Goal: Information Seeking & Learning: Learn about a topic

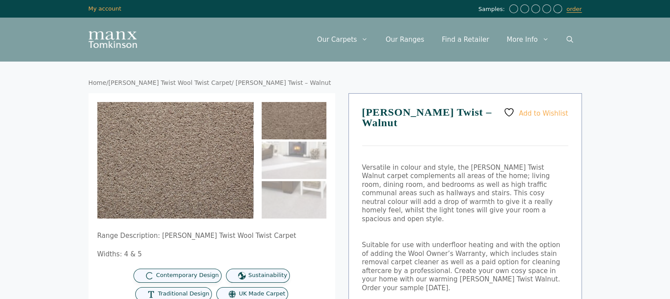
scroll to position [44, 0]
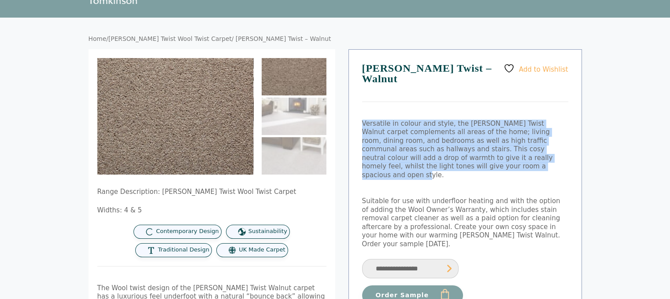
drag, startPoint x: 410, startPoint y: 155, endPoint x: 361, endPoint y: 115, distance: 63.3
click at [361, 115] on div "Add to Wishlist Tomkinson Twist – Walnut Versatile in colour and style, the Tom…" at bounding box center [464, 227] width 233 height 357
copy p "Versatile in colour and style, the Tomkinson Twist Walnut carpet complements al…"
click at [485, 139] on p "Versatile in colour and style, the Tomkinson Twist Walnut carpet complements al…" at bounding box center [465, 150] width 206 height 60
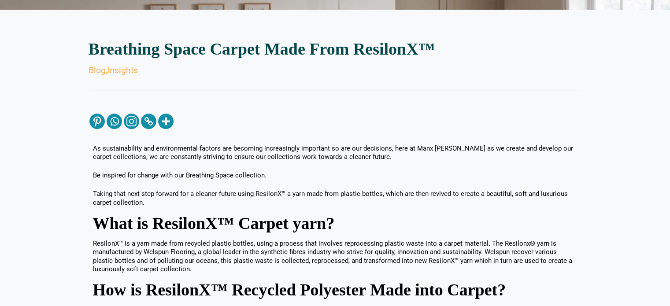
scroll to position [176, 0]
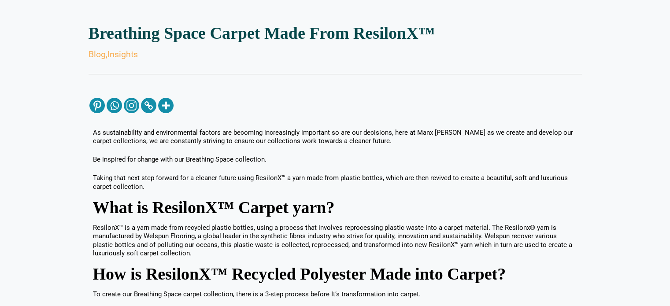
click at [414, 143] on p "As sustainability and environmental factors are becoming increasingly important…" at bounding box center [335, 137] width 484 height 17
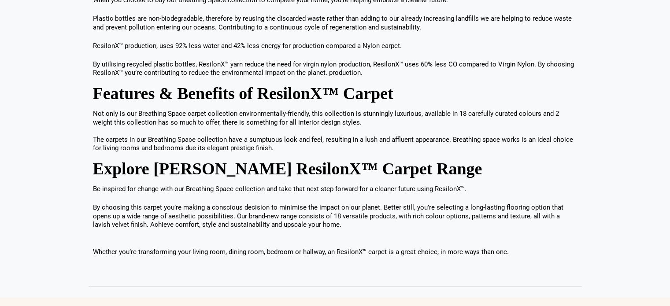
scroll to position [969, 0]
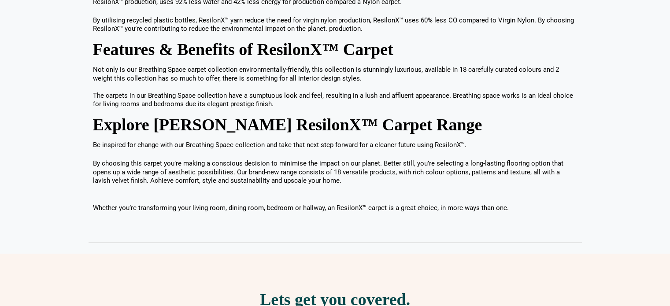
click at [331, 180] on p "By choosing this carpet you’re making a conscious decision to minimise the impa…" at bounding box center [335, 172] width 484 height 26
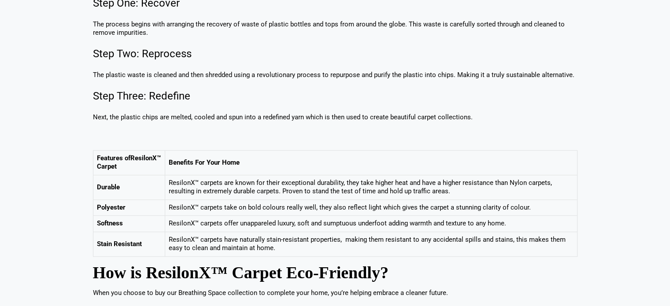
scroll to position [617, 0]
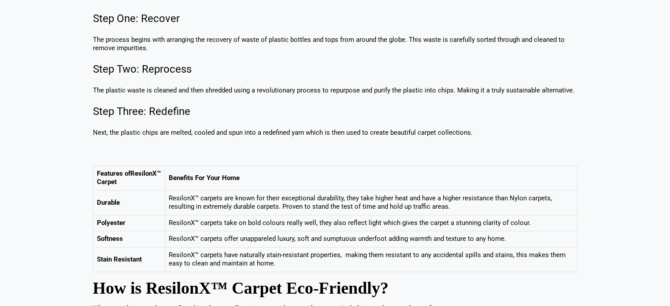
drag, startPoint x: 536, startPoint y: 225, endPoint x: 531, endPoint y: 225, distance: 4.8
click at [531, 225] on td "ResilonX™ carpets take on bold colours really well, they also reflect light whi…" at bounding box center [371, 223] width 412 height 16
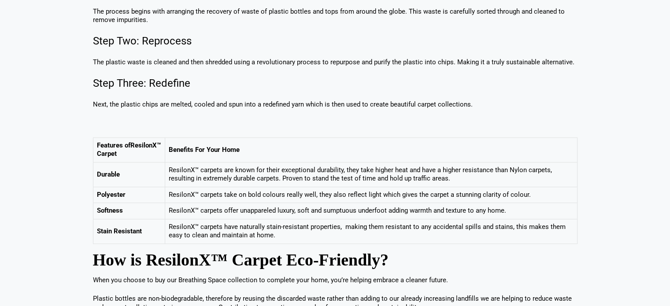
scroll to position [661, 0]
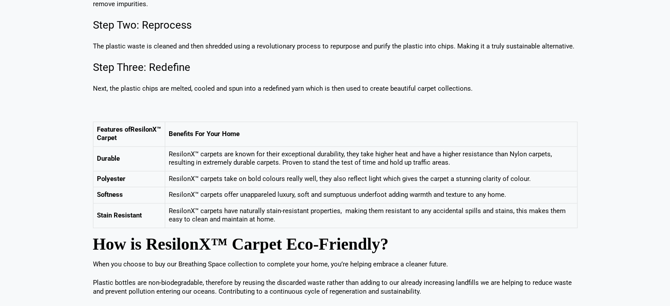
drag, startPoint x: 200, startPoint y: 176, endPoint x: 528, endPoint y: 181, distance: 327.7
click at [528, 181] on td "ResilonX™ carpets take on bold colours really well, they also reflect light whi…" at bounding box center [371, 179] width 412 height 16
copy td "carpets take on bold colours really well, they also reflect light which gives t…"
drag, startPoint x: 224, startPoint y: 193, endPoint x: 514, endPoint y: 200, distance: 290.3
click at [514, 200] on td "ResilonX™ carpets offer unappareled luxury, soft and sumptuous underfoot adding…" at bounding box center [371, 195] width 412 height 16
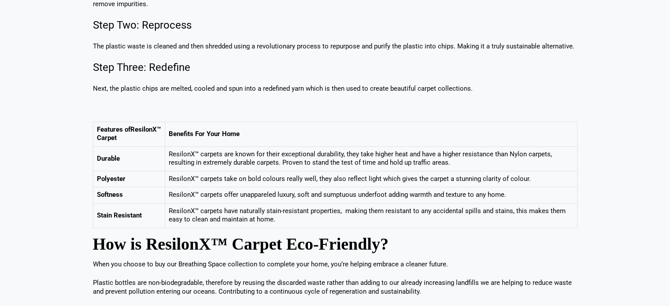
copy td "offer unappareled luxury, soft and sumptuous underfoot adding warmth and textur…"
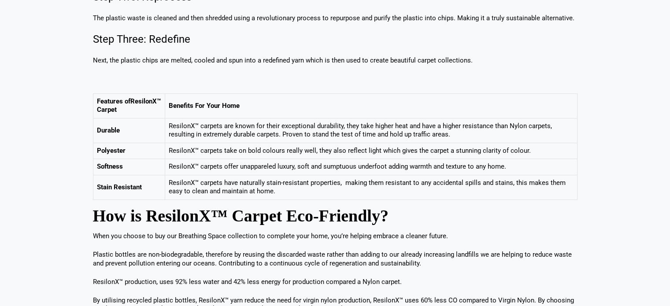
scroll to position [705, 0]
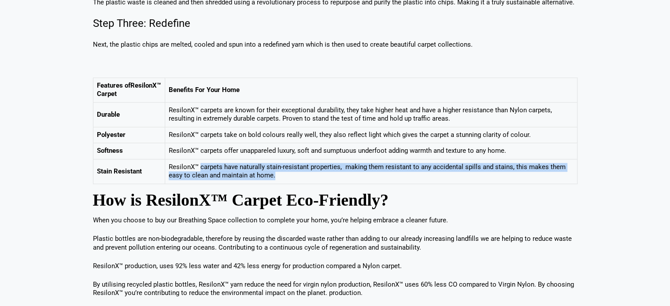
drag, startPoint x: 200, startPoint y: 165, endPoint x: 274, endPoint y: 178, distance: 74.6
click at [274, 178] on td "ResilonX™ carpets have naturally stain-resistant properties, making them resist…" at bounding box center [371, 171] width 412 height 25
copy td "carpets have naturally stain-resistant properties, making them resistant to any…"
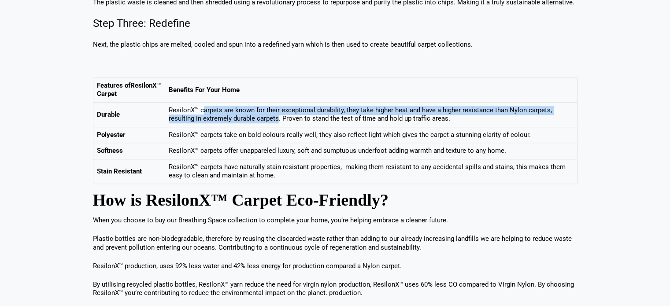
drag, startPoint x: 279, startPoint y: 120, endPoint x: 203, endPoint y: 114, distance: 76.5
click at [203, 114] on td "ResilonX™ carpets are known for their exceptional durability, they take higher …" at bounding box center [371, 115] width 412 height 25
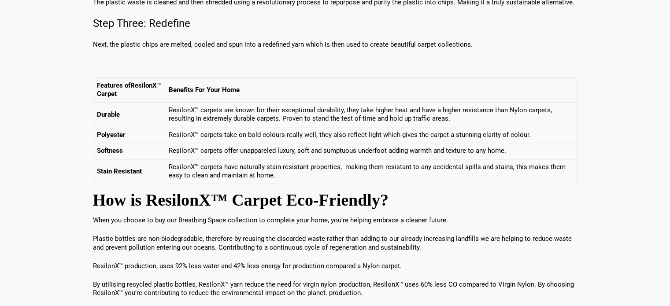
click at [446, 129] on td "ResilonX™ carpets take on bold colours really well, they also reflect light whi…" at bounding box center [371, 135] width 412 height 16
drag, startPoint x: 453, startPoint y: 120, endPoint x: 200, endPoint y: 105, distance: 252.8
click at [200, 105] on td "ResilonX™ carpets are known for their exceptional durability, they take higher …" at bounding box center [371, 115] width 412 height 25
copy td "carpets are known for their exceptional durability, they take higher heat and h…"
